Goal: Task Accomplishment & Management: Use online tool/utility

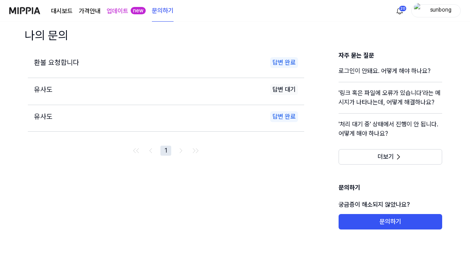
scroll to position [15, 0]
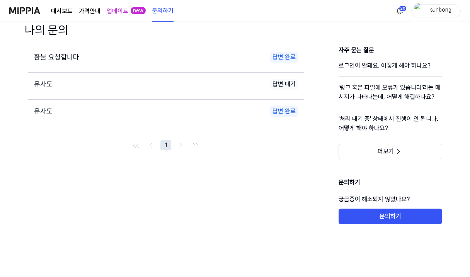
click at [64, 10] on link "대시보드" at bounding box center [62, 11] width 22 height 9
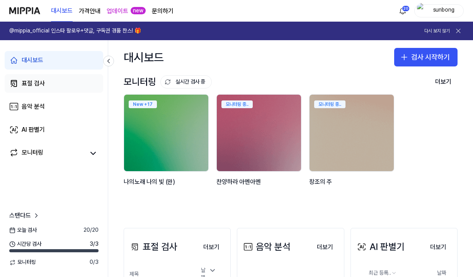
click at [35, 84] on div "표절 검사" at bounding box center [33, 83] width 23 height 9
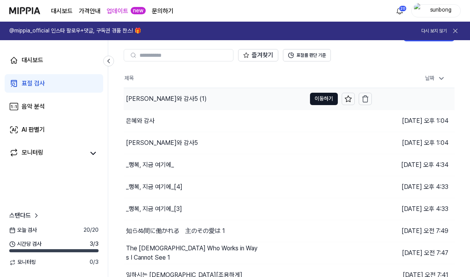
scroll to position [39, 0]
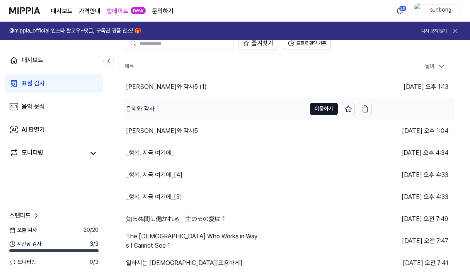
click at [163, 110] on div "은혜와 감사" at bounding box center [215, 109] width 182 height 22
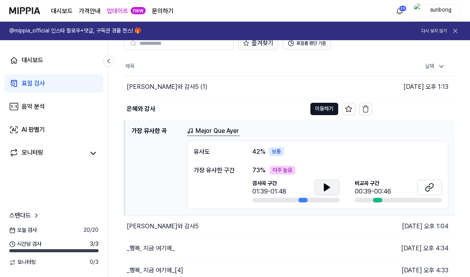
click at [323, 186] on icon at bounding box center [326, 187] width 9 height 9
click at [326, 186] on icon at bounding box center [326, 187] width 9 height 9
click at [324, 188] on icon at bounding box center [326, 187] width 5 height 7
click at [326, 186] on icon at bounding box center [326, 187] width 9 height 9
click at [327, 186] on icon at bounding box center [326, 187] width 5 height 7
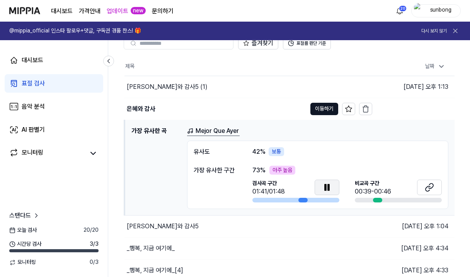
click at [327, 185] on icon at bounding box center [328, 187] width 2 height 6
click at [427, 189] on icon at bounding box center [428, 187] width 9 height 9
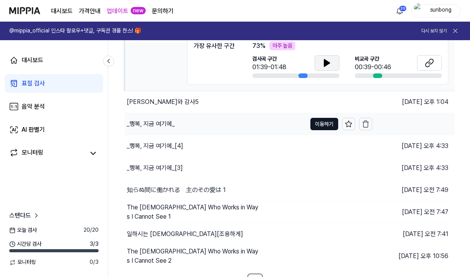
scroll to position [175, 0]
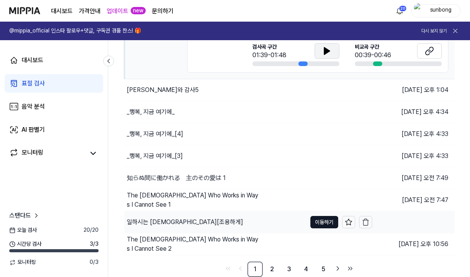
click at [177, 219] on div "일하시는 [DEMOGRAPHIC_DATA][조용하게]" at bounding box center [185, 221] width 116 height 9
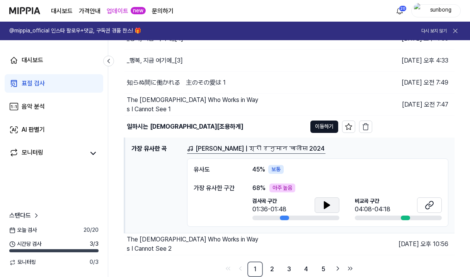
click at [320, 201] on button at bounding box center [326, 204] width 25 height 15
click at [324, 127] on button "이동하기" at bounding box center [324, 126] width 28 height 12
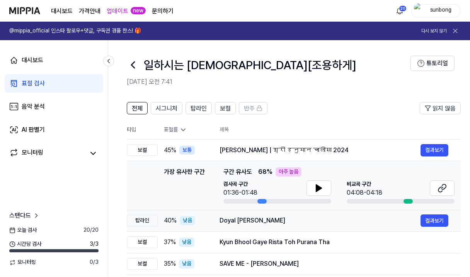
scroll to position [77, 0]
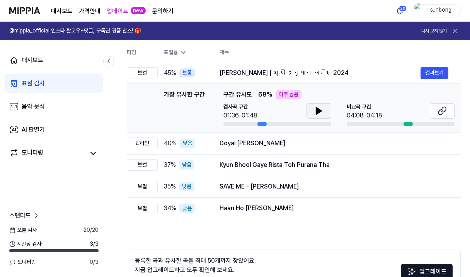
click at [320, 109] on icon at bounding box center [318, 110] width 9 height 9
click at [320, 109] on icon at bounding box center [320, 111] width 2 height 6
